Goal: Task Accomplishment & Management: Use online tool/utility

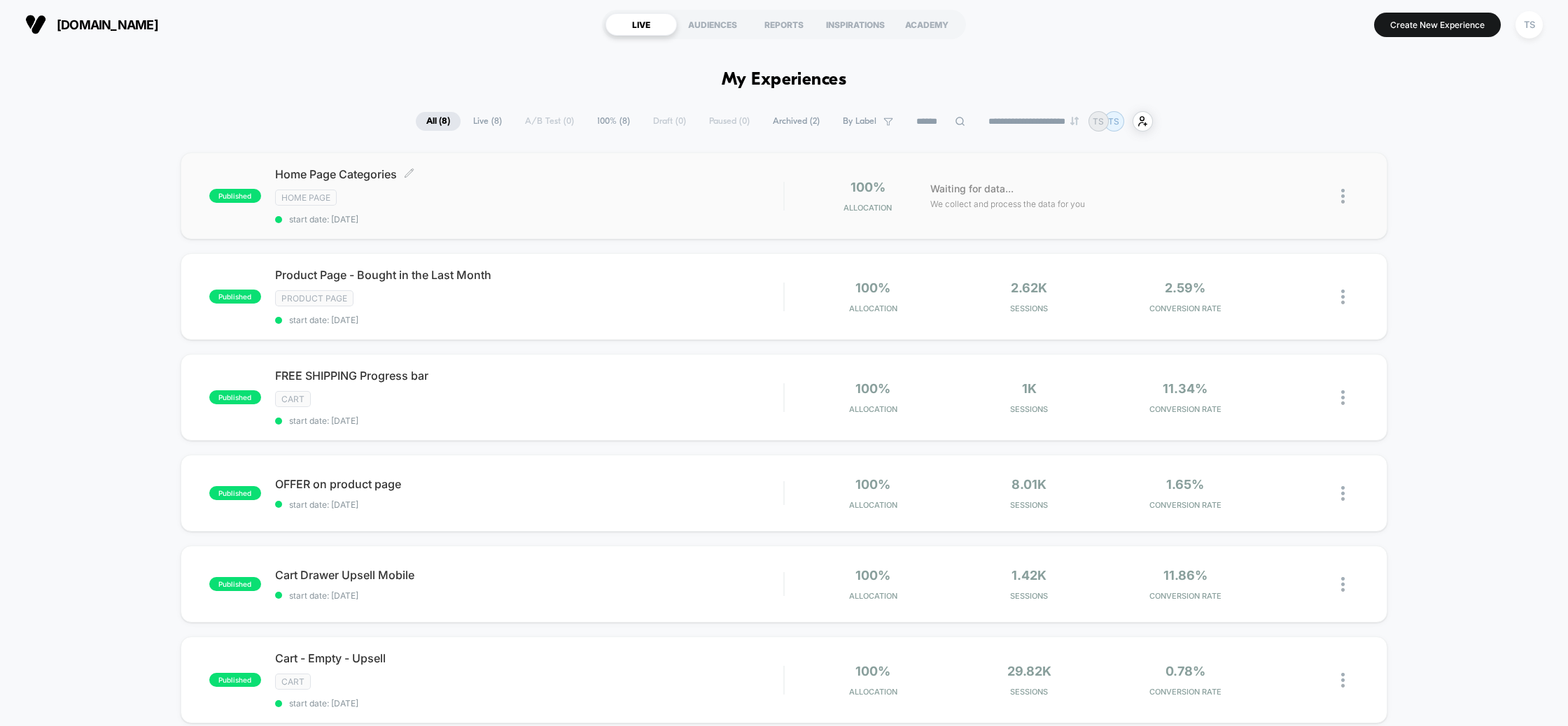
click at [659, 202] on div "Home Page" at bounding box center [529, 197] width 509 height 16
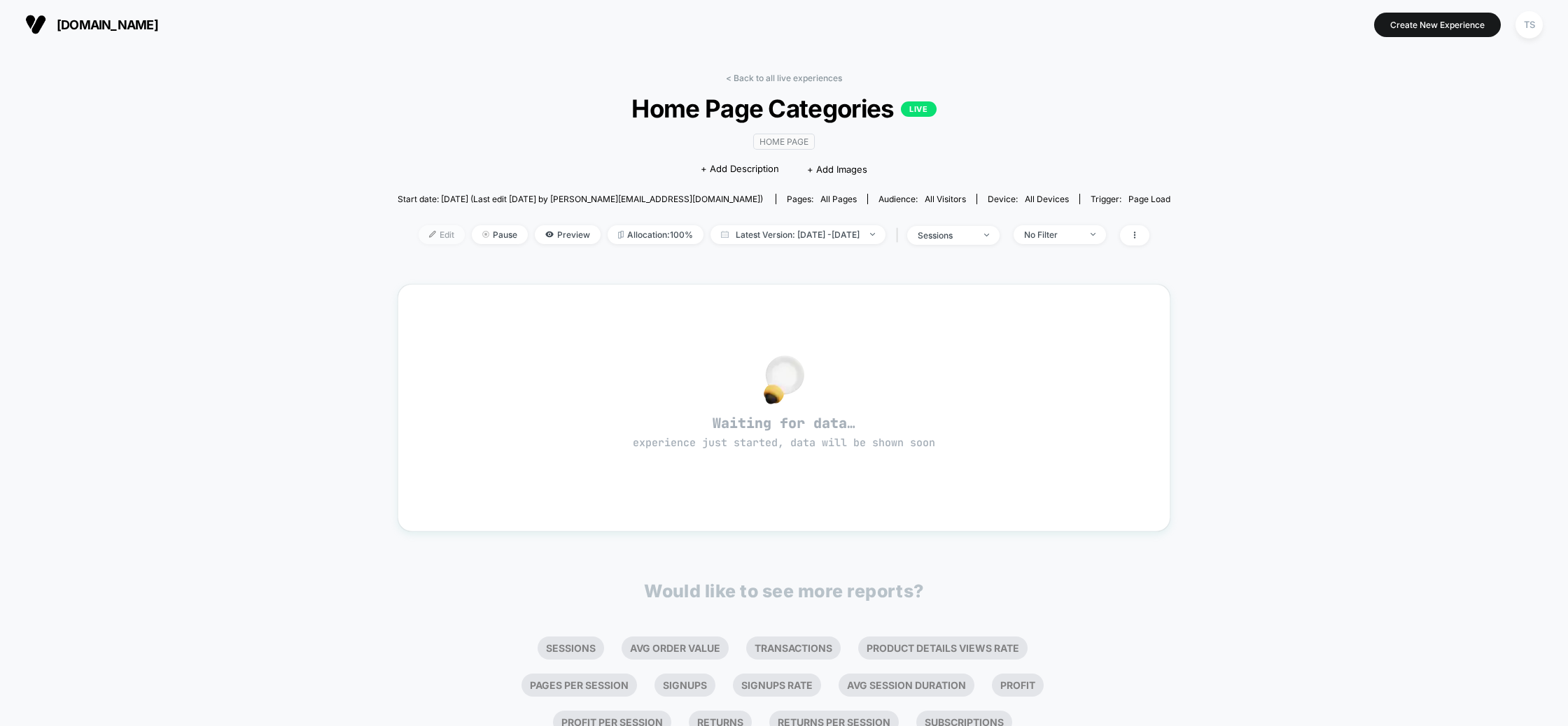
click at [419, 227] on span "Edit" at bounding box center [442, 235] width 47 height 19
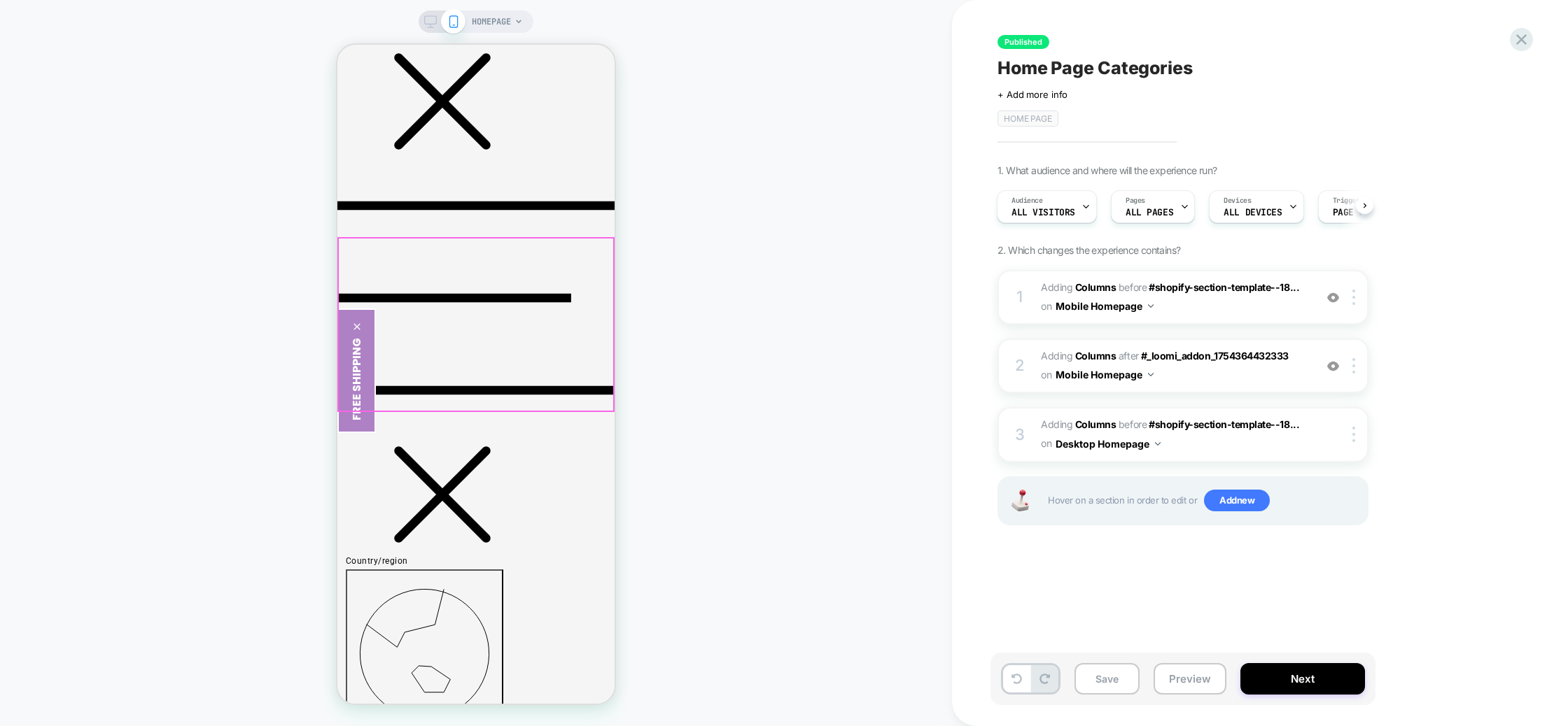
scroll to position [596, 0]
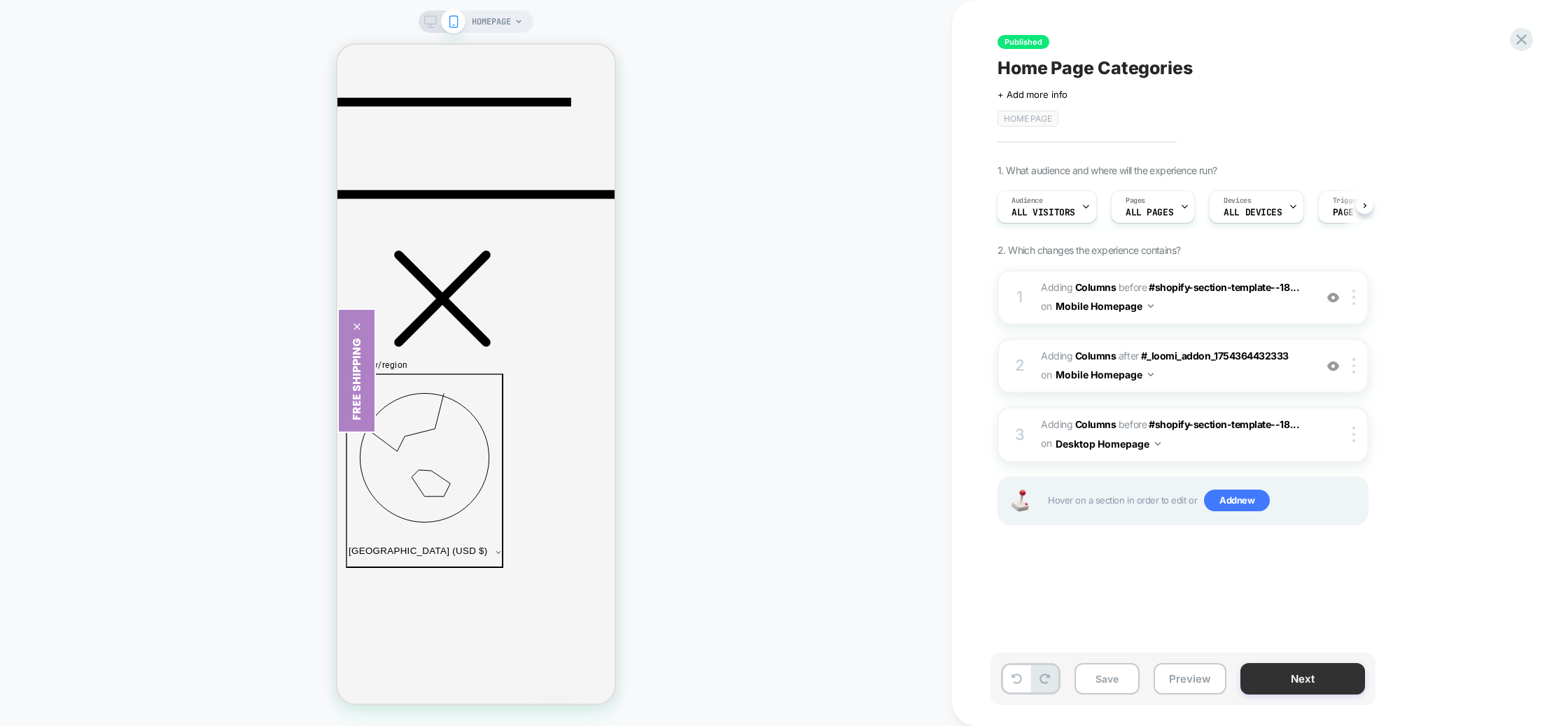
click at [1275, 688] on button "Next" at bounding box center [1303, 679] width 125 height 32
